Goal: Check status: Check status

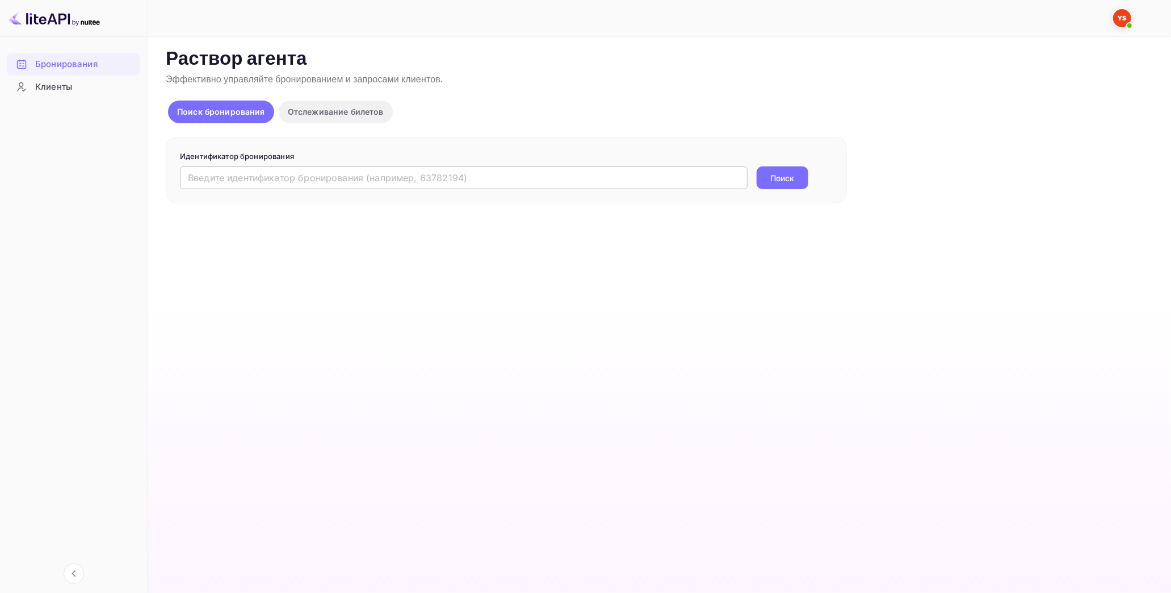
click at [310, 186] on input "text" at bounding box center [464, 177] width 568 height 23
paste input "9845462"
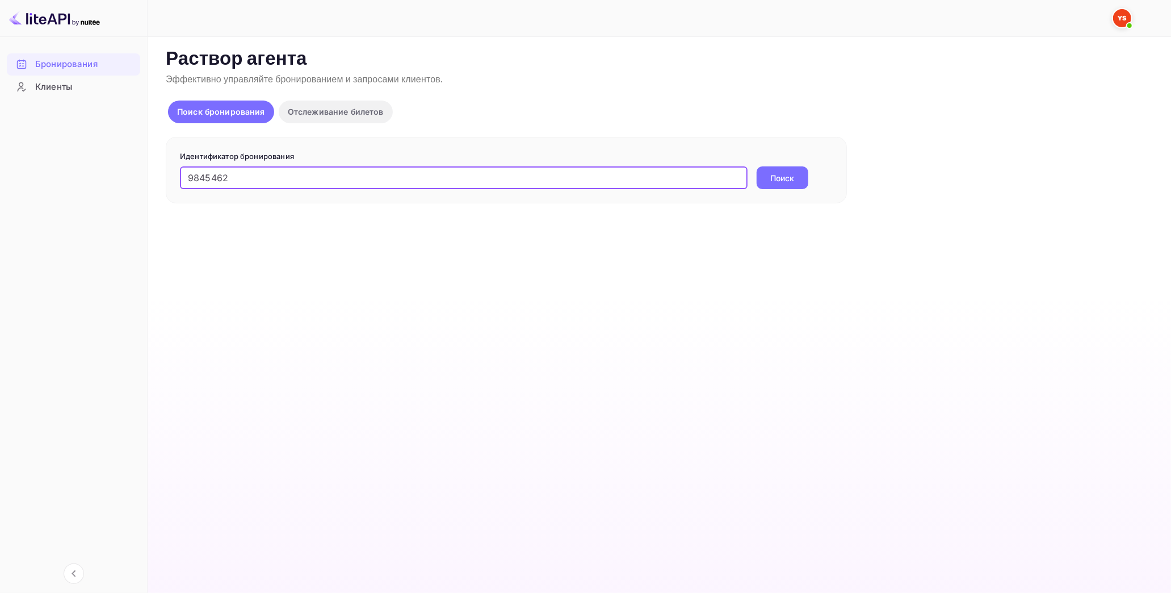
type input "9845462"
click at [771, 183] on ya-tr-span "Поиск" at bounding box center [783, 178] width 24 height 12
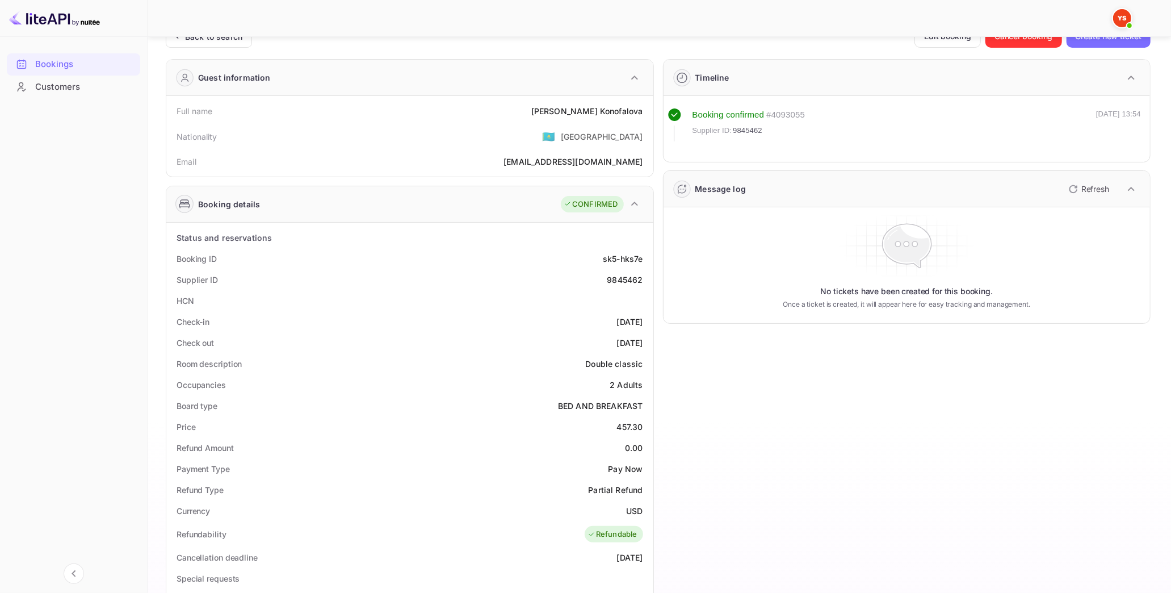
scroll to position [63, 0]
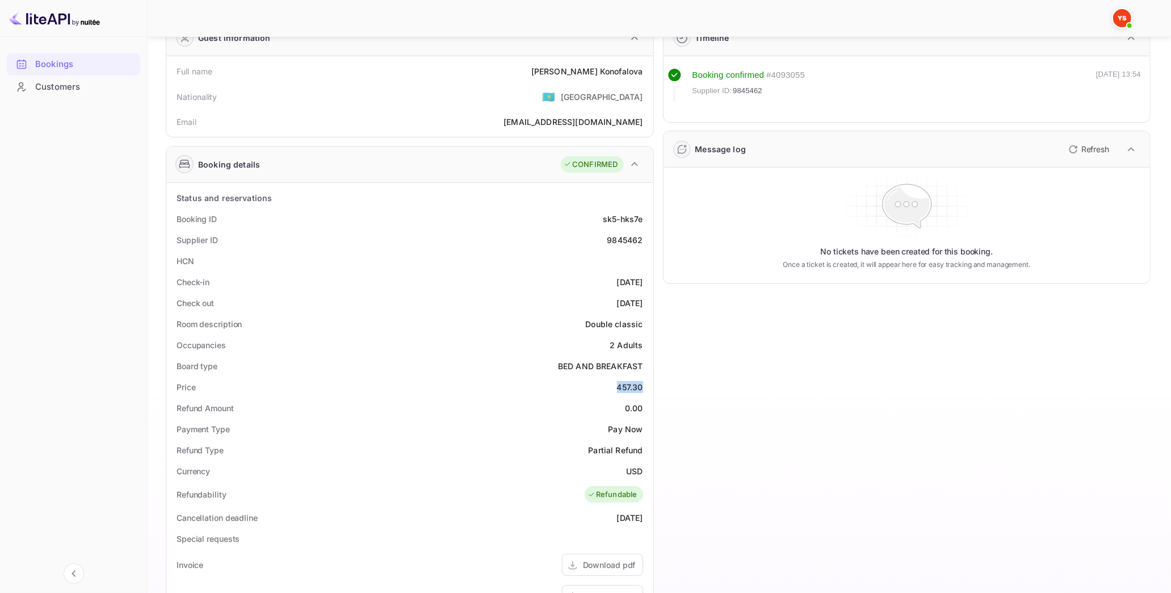
drag, startPoint x: 625, startPoint y: 391, endPoint x: 652, endPoint y: 388, distance: 26.8
click at [652, 388] on div "Status and reservations Booking ID sk5-hks7e Supplier ID 9845462 HCN Check-in […" at bounding box center [409, 506] width 487 height 647
copy div "457.30"
click at [575, 444] on div "Refund Type Partial Refund" at bounding box center [410, 449] width 478 height 21
drag, startPoint x: 625, startPoint y: 468, endPoint x: 649, endPoint y: 470, distance: 24.5
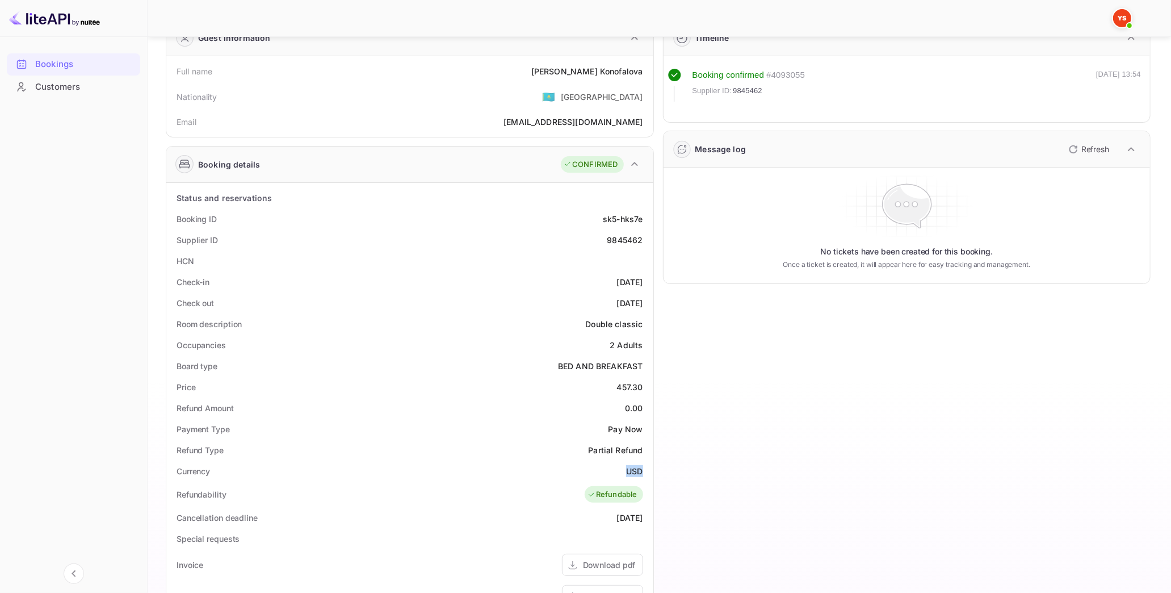
click at [649, 470] on div "Status and reservations Booking ID sk5-hks7e Supplier ID 9845462 HCN Check-in […" at bounding box center [409, 506] width 487 height 647
copy ya-tr-span "USD"
